Goal: Task Accomplishment & Management: Use online tool/utility

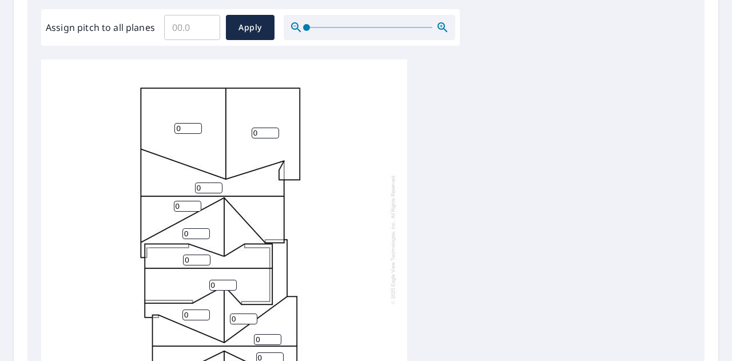
scroll to position [343, 0]
drag, startPoint x: 193, startPoint y: 29, endPoint x: 158, endPoint y: 26, distance: 35.6
click at [158, 26] on div "Assign pitch to all planes ​ Apply" at bounding box center [250, 26] width 409 height 25
click at [207, 23] on input "0.1" at bounding box center [192, 27] width 56 height 32
click at [207, 23] on input "0.2" at bounding box center [192, 27] width 56 height 32
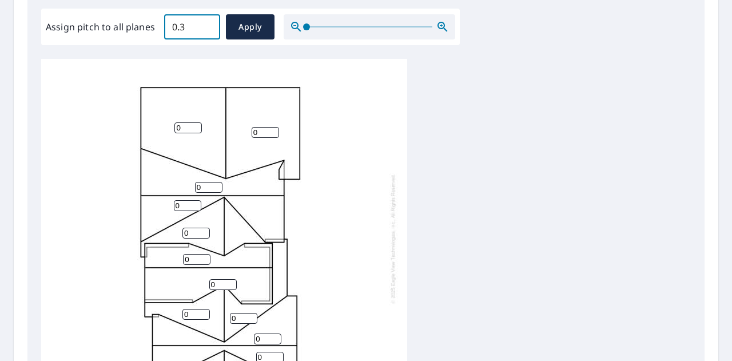
click at [207, 23] on input "0.3" at bounding box center [192, 27] width 56 height 32
click at [207, 23] on input "0.4" at bounding box center [192, 27] width 56 height 32
click at [207, 23] on input "0.5" at bounding box center [192, 27] width 56 height 32
click at [207, 23] on input "0.6" at bounding box center [192, 27] width 56 height 32
click at [207, 23] on input "0.7" at bounding box center [192, 27] width 56 height 32
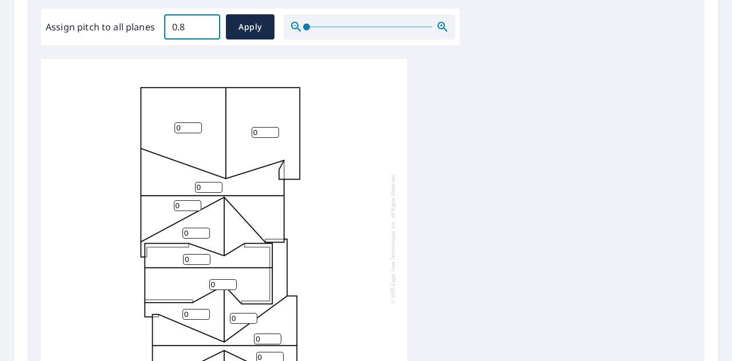
click at [207, 23] on input "0.8" at bounding box center [192, 27] width 56 height 32
type input "0.9"
click at [207, 23] on input "0.9" at bounding box center [192, 27] width 56 height 32
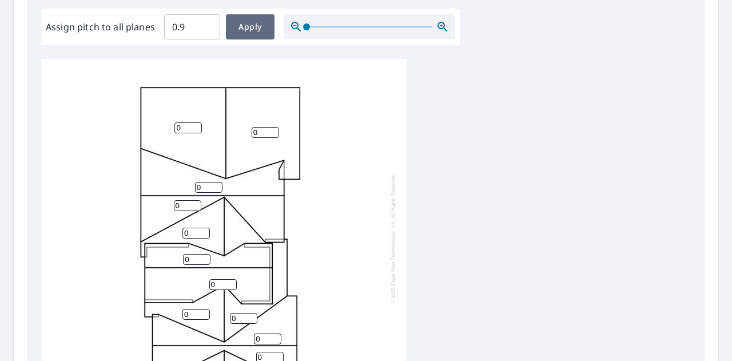
drag, startPoint x: 252, startPoint y: 28, endPoint x: 338, endPoint y: 104, distance: 115.5
click at [252, 28] on span "Apply" at bounding box center [250, 27] width 30 height 14
type input "0.9"
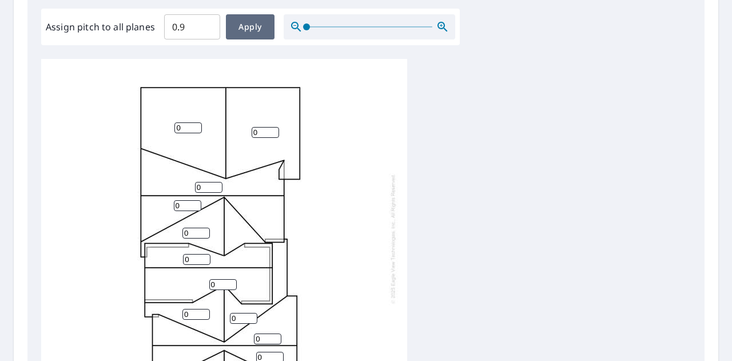
type input "0.9"
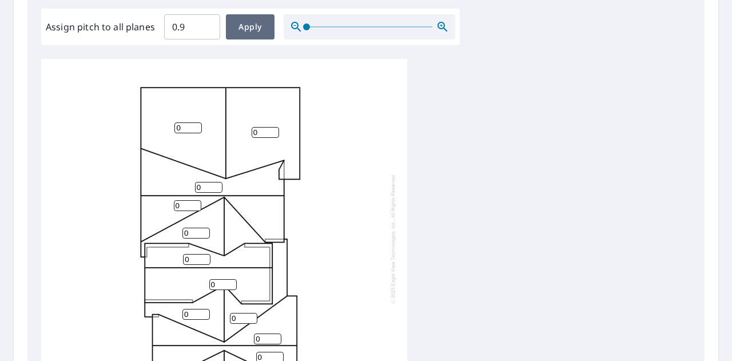
type input "0.9"
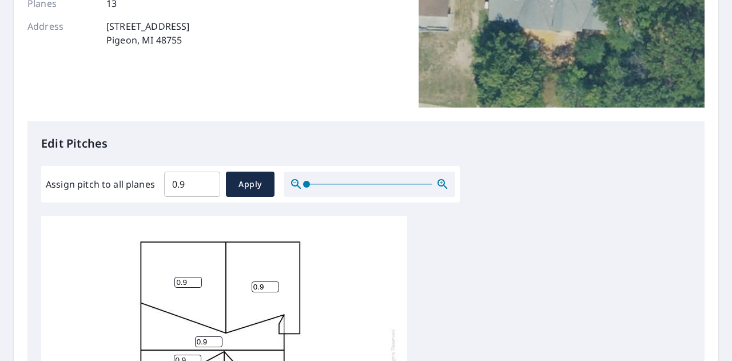
scroll to position [200, 0]
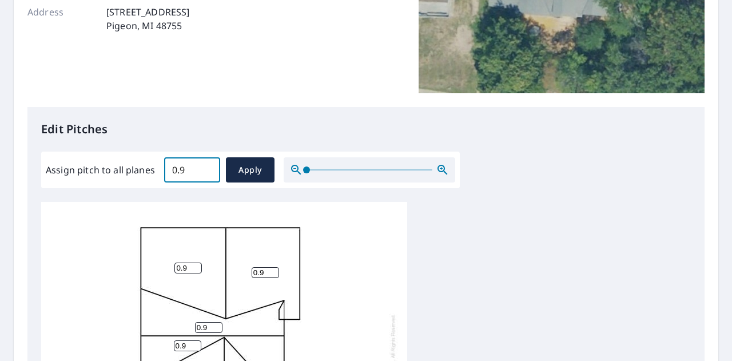
drag, startPoint x: 153, startPoint y: 170, endPoint x: 176, endPoint y: 170, distance: 23.4
click at [153, 172] on div "Assign pitch to all planes 0.9 ​ Apply" at bounding box center [250, 169] width 409 height 25
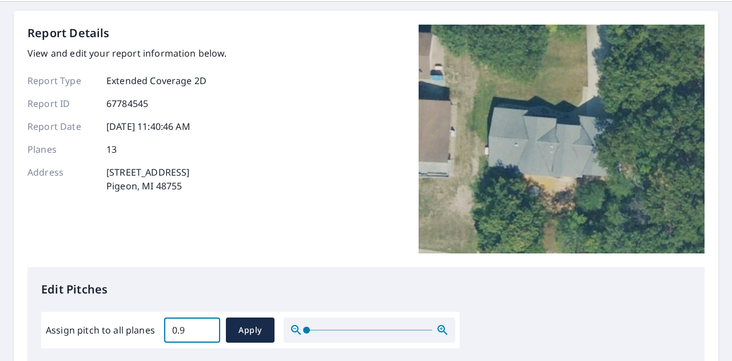
scroll to position [29, 0]
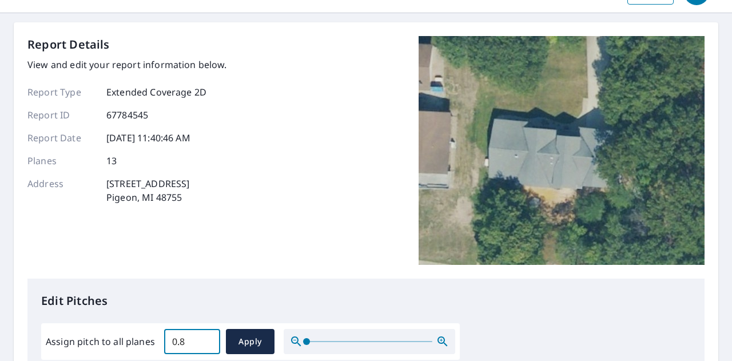
type input "0.8"
click at [207, 342] on input "0.8" at bounding box center [192, 341] width 56 height 32
click at [247, 340] on span "Apply" at bounding box center [250, 341] width 30 height 14
type input "0.8"
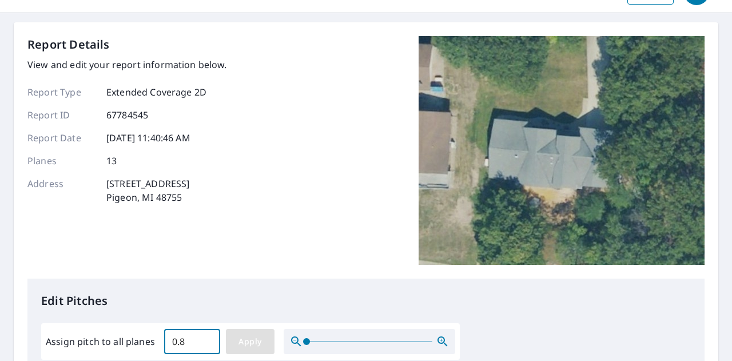
type input "0.8"
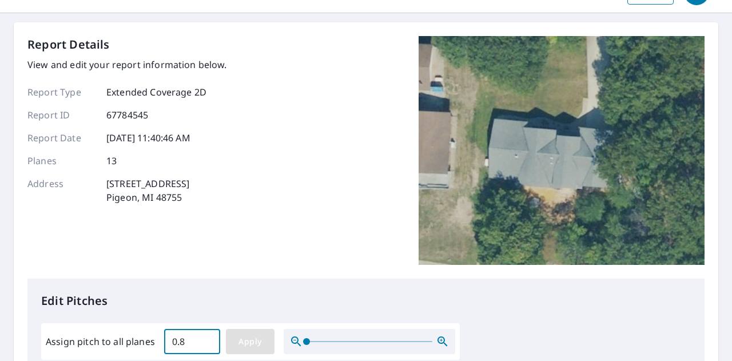
type input "0.8"
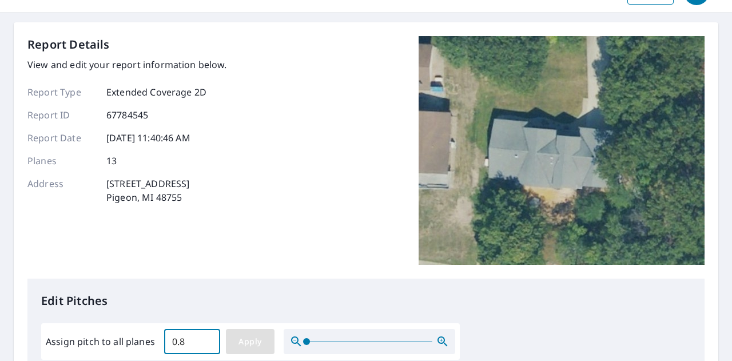
type input "0.8"
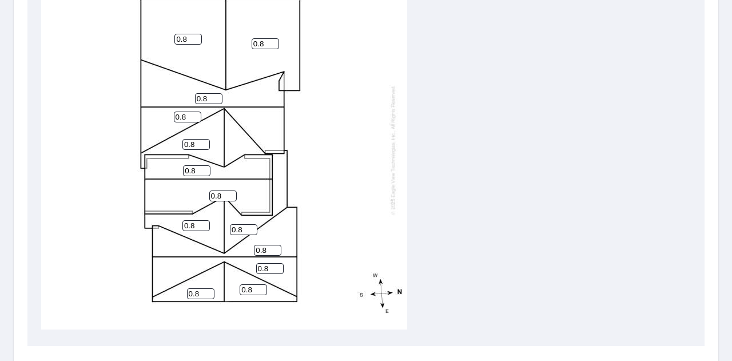
scroll to position [543, 0]
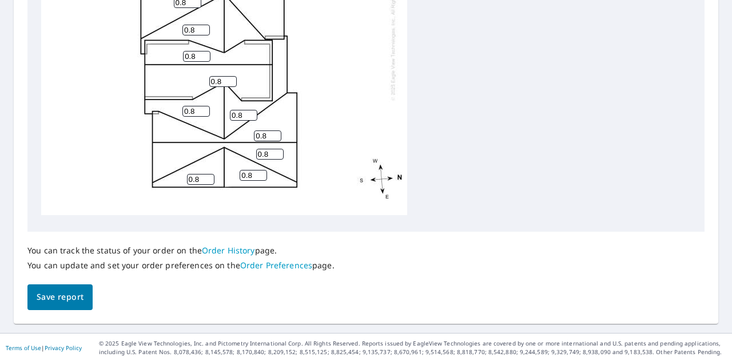
click at [69, 289] on button "Save report" at bounding box center [59, 297] width 65 height 26
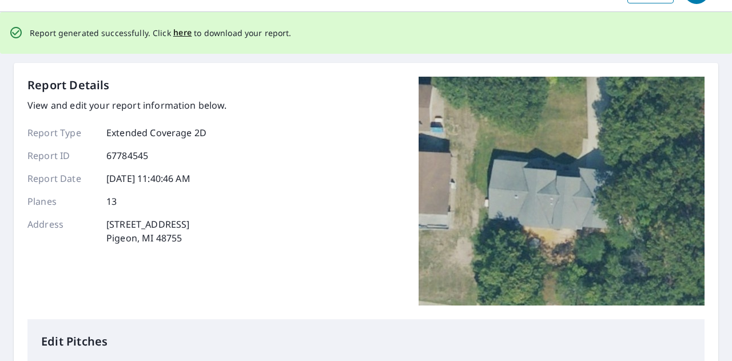
scroll to position [0, 0]
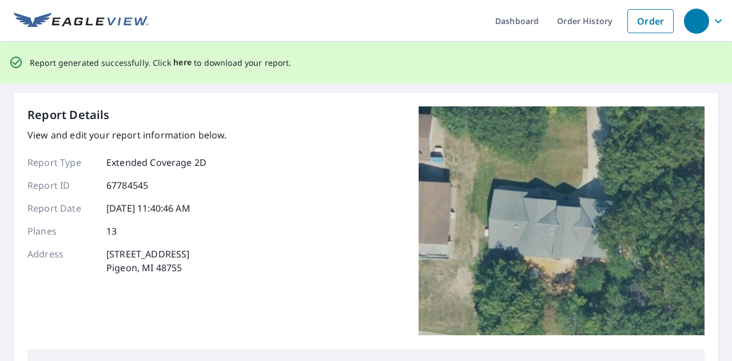
click at [180, 63] on span "here" at bounding box center [182, 62] width 19 height 14
